Goal: Task Accomplishment & Management: Manage account settings

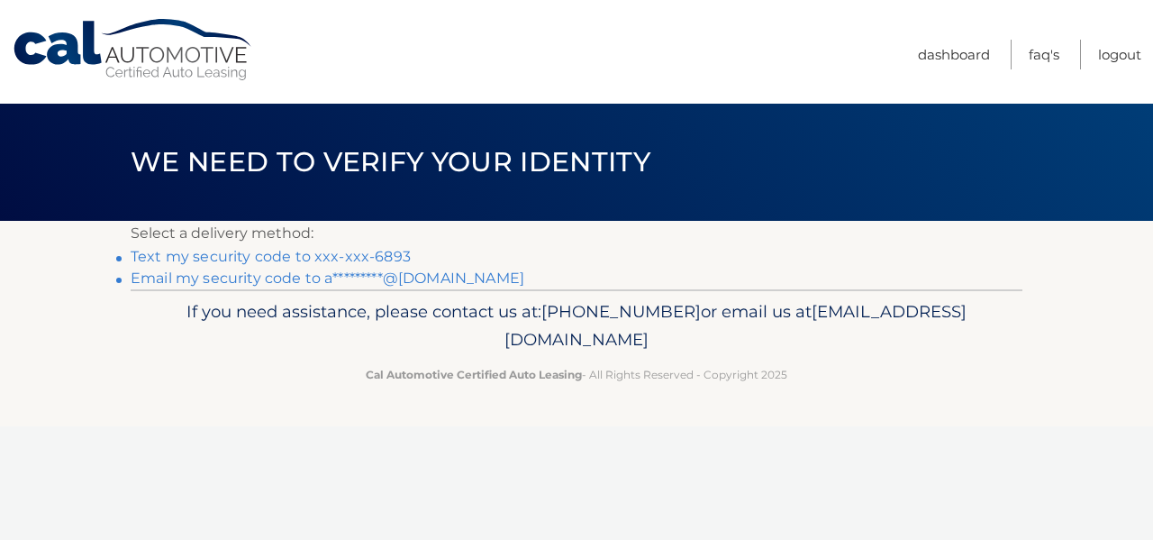
click at [261, 259] on link "Text my security code to xxx-xxx-6893" at bounding box center [271, 256] width 280 height 17
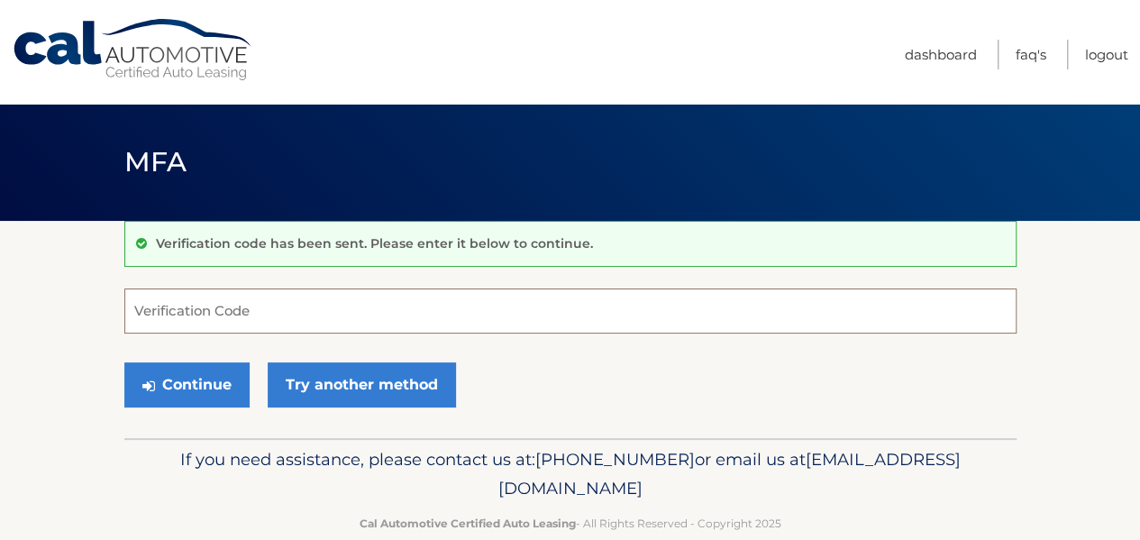
click at [218, 304] on input "Verification Code" at bounding box center [570, 310] width 892 height 45
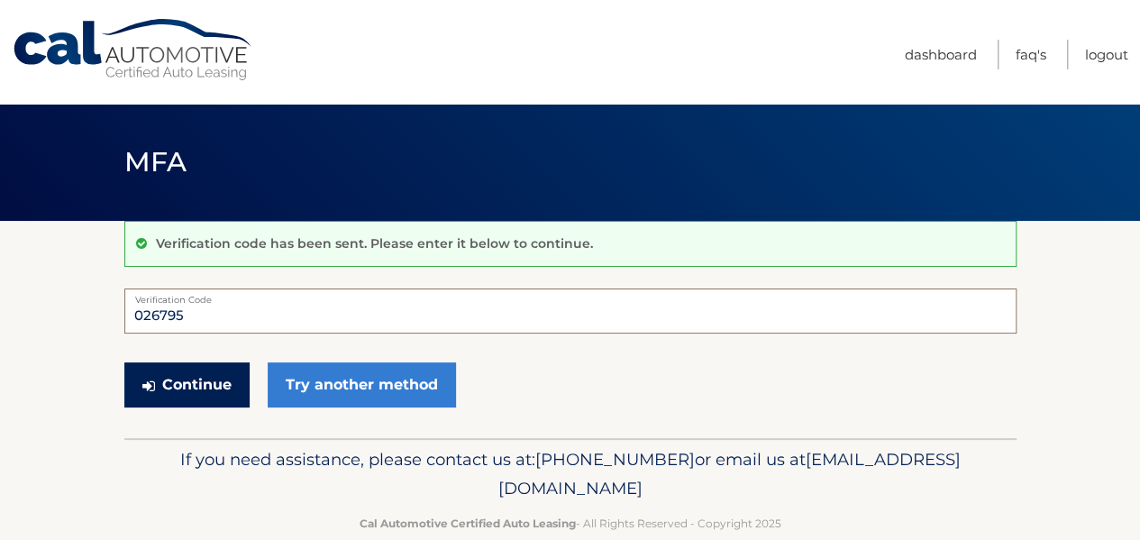
type input "026795"
click at [198, 386] on button "Continue" at bounding box center [186, 384] width 125 height 45
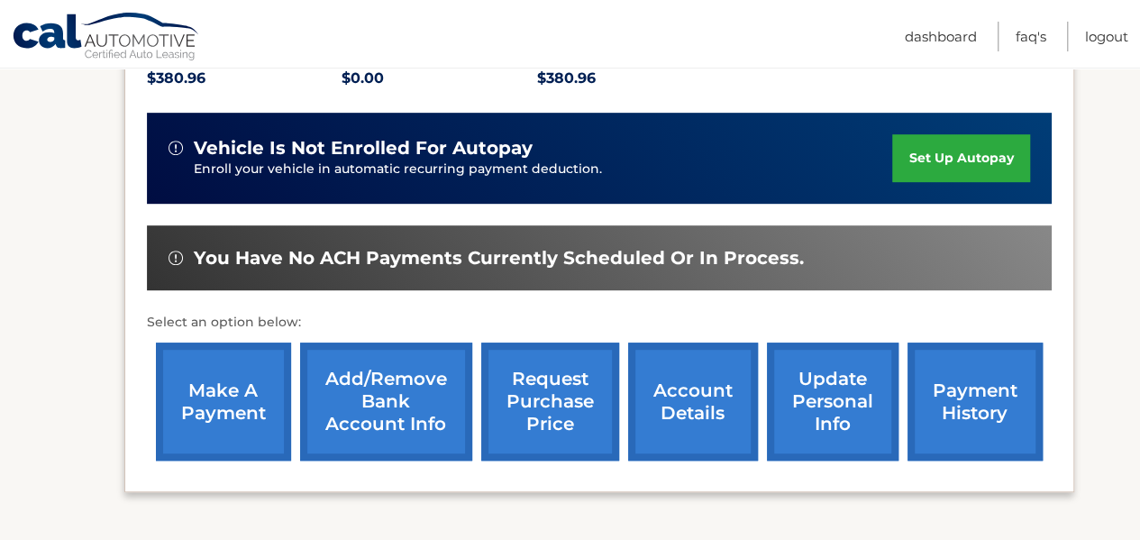
scroll to position [450, 0]
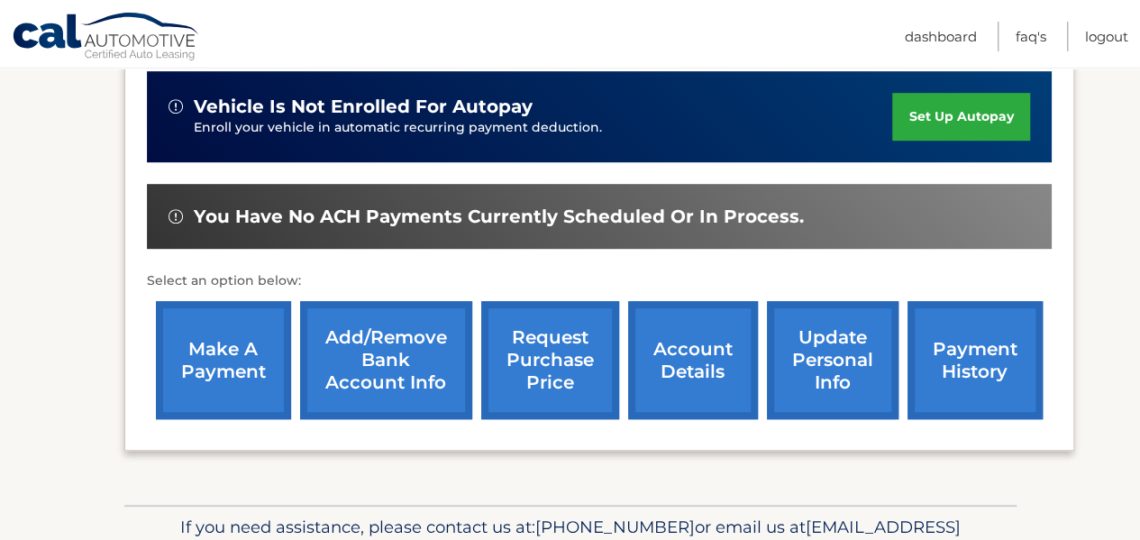
click at [209, 350] on link "make a payment" at bounding box center [223, 360] width 135 height 118
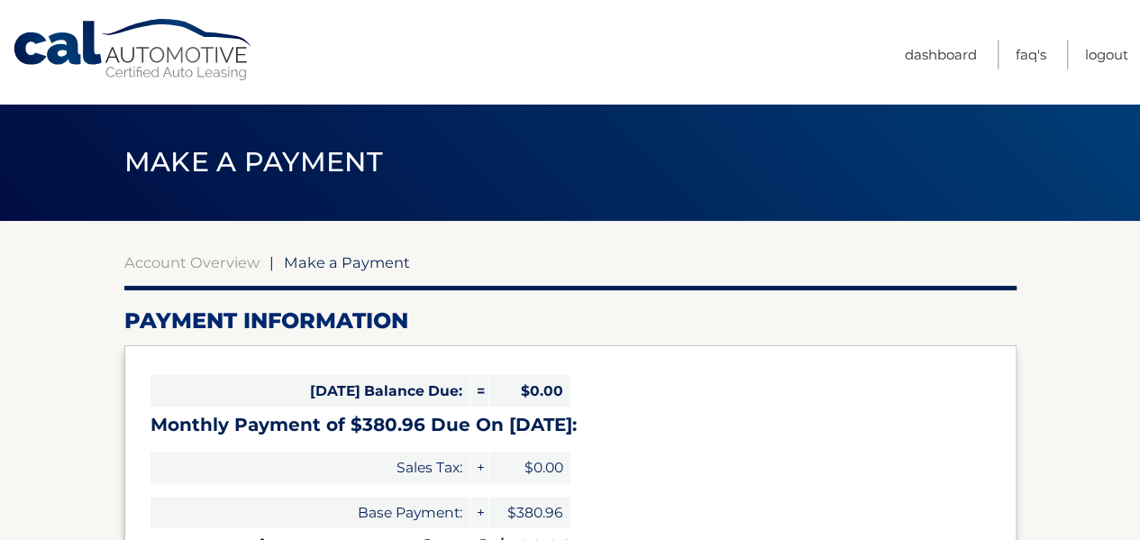
select select "ZjlmNGUzNjktYTNmMC00NTcxLTgwMWQtM2NiMGIyMTQ4Yzhj"
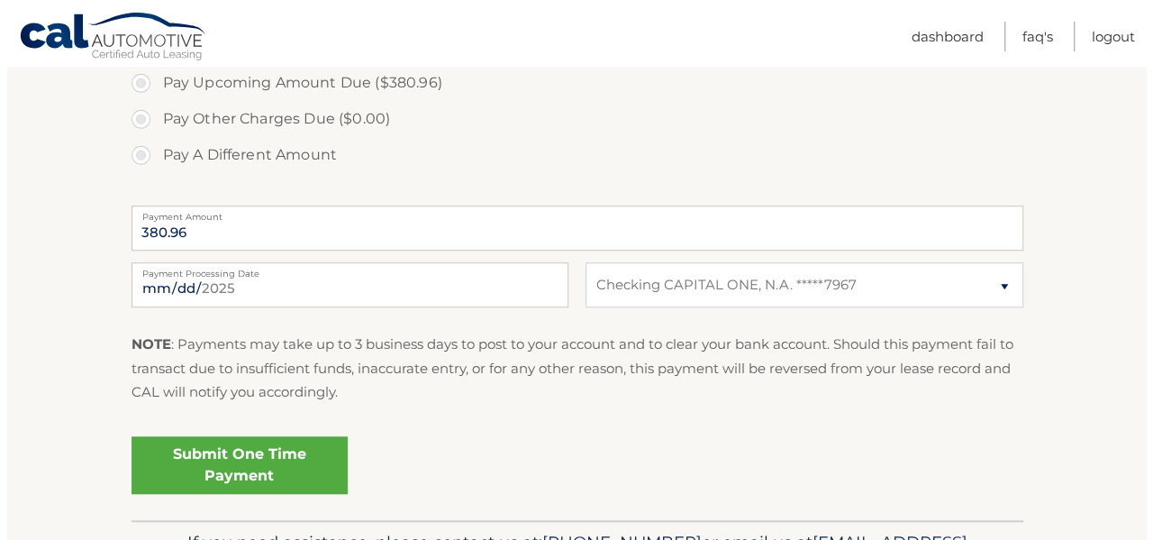
scroll to position [721, 0]
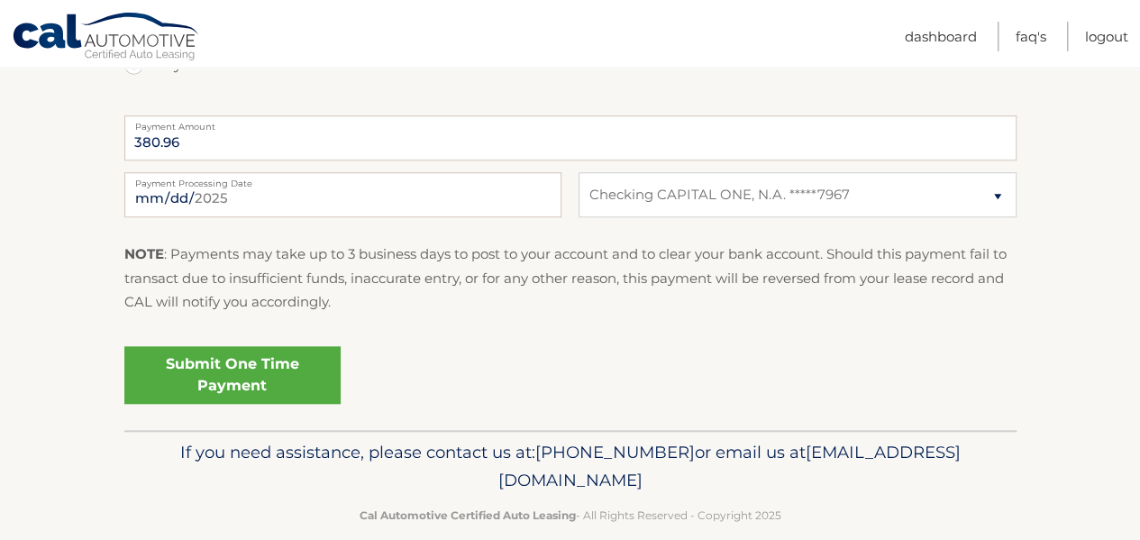
click at [214, 369] on link "Submit One Time Payment" at bounding box center [232, 375] width 216 height 58
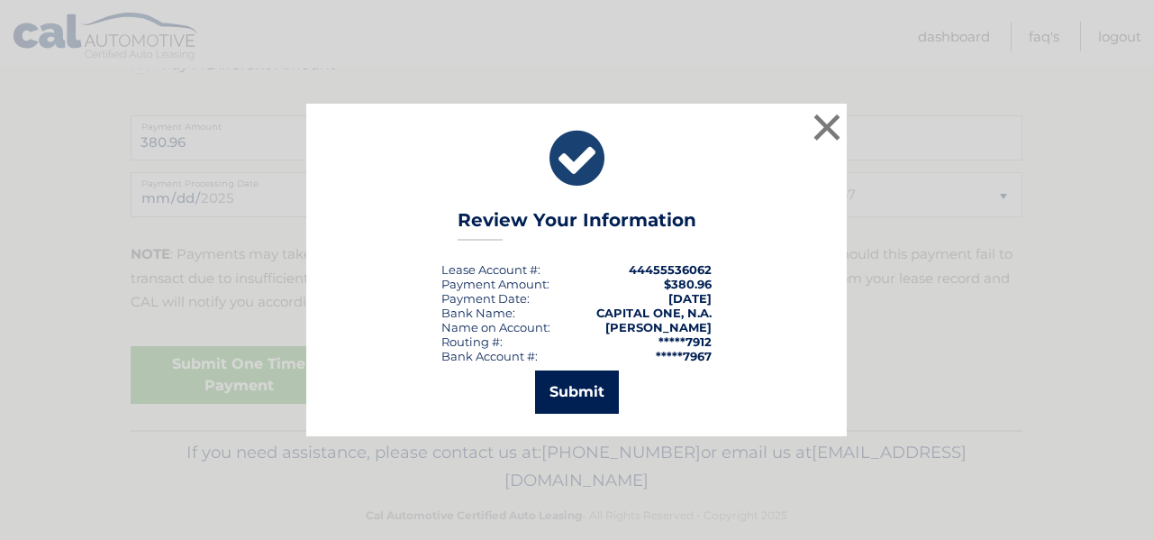
click at [602, 391] on button "Submit" at bounding box center [577, 391] width 84 height 43
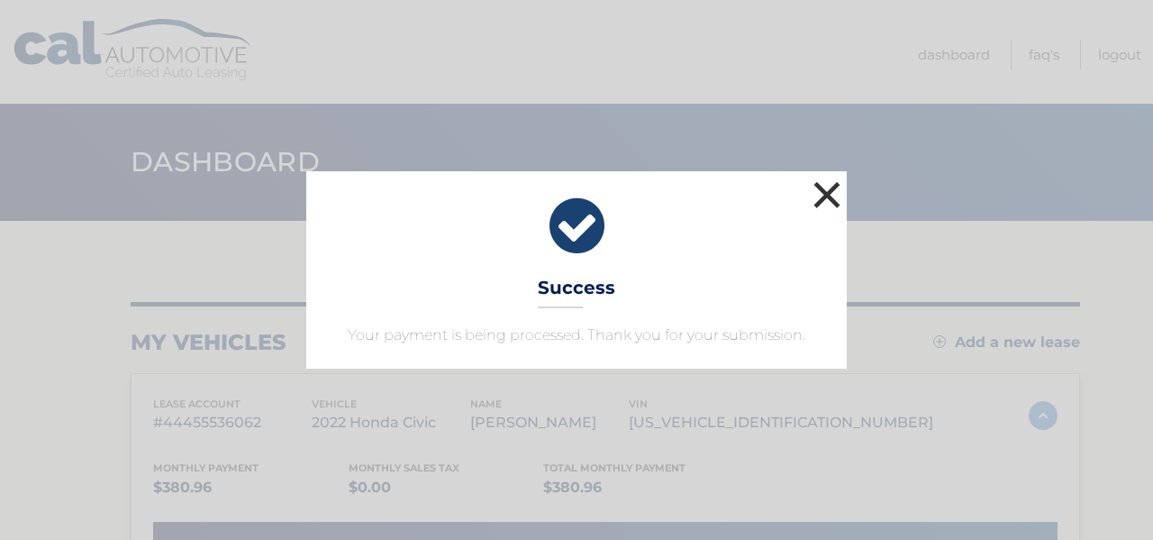
click at [826, 190] on button "×" at bounding box center [827, 195] width 36 height 36
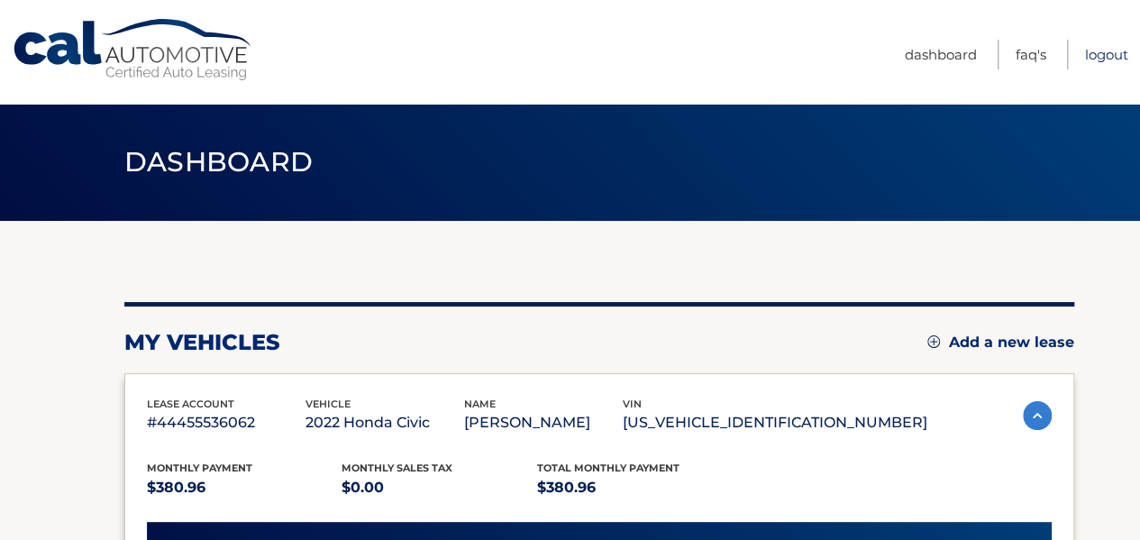
click at [1112, 52] on link "Logout" at bounding box center [1106, 55] width 43 height 30
